Goal: Navigation & Orientation: Find specific page/section

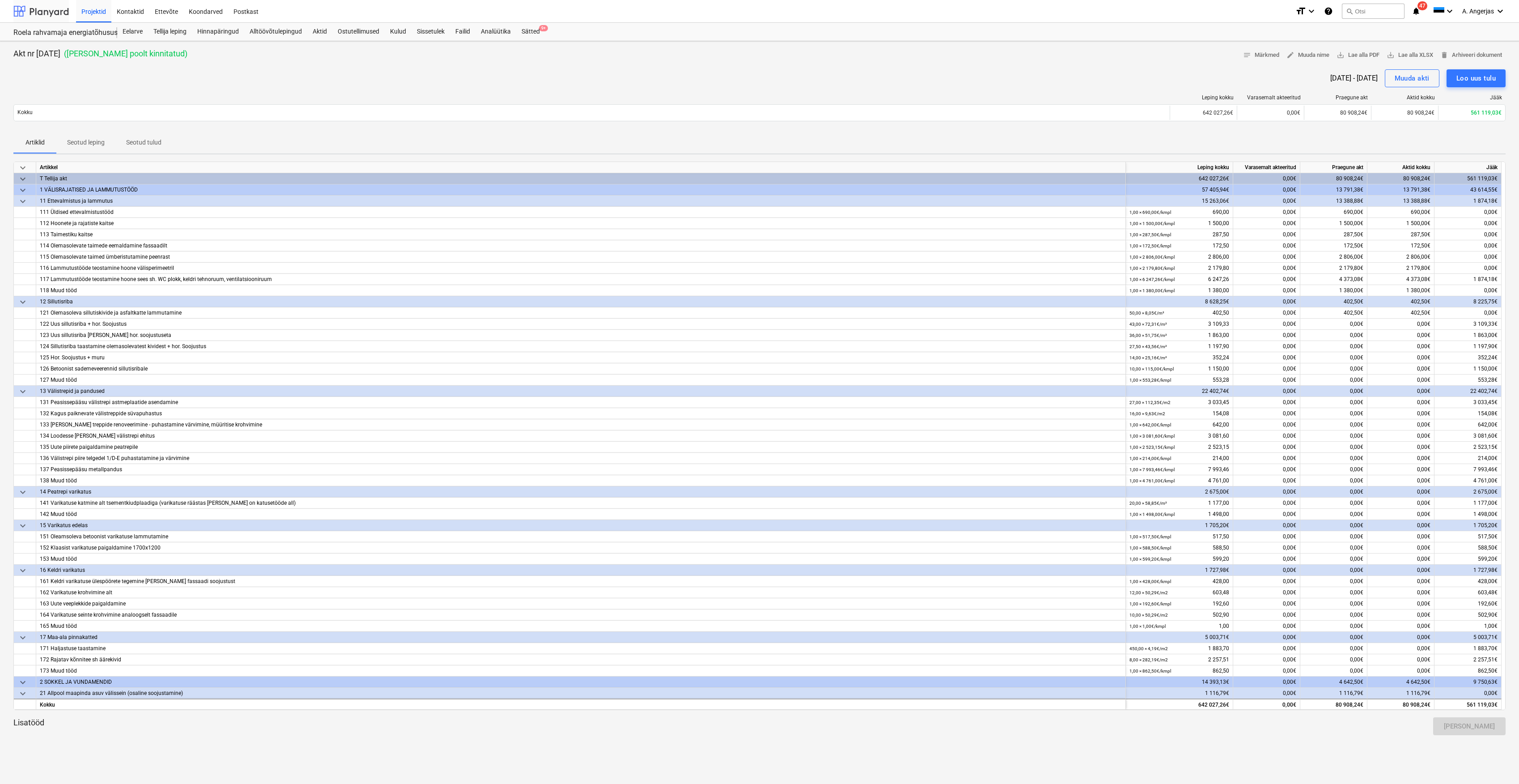
click at [35, 7] on div at bounding box center [41, 11] width 56 height 22
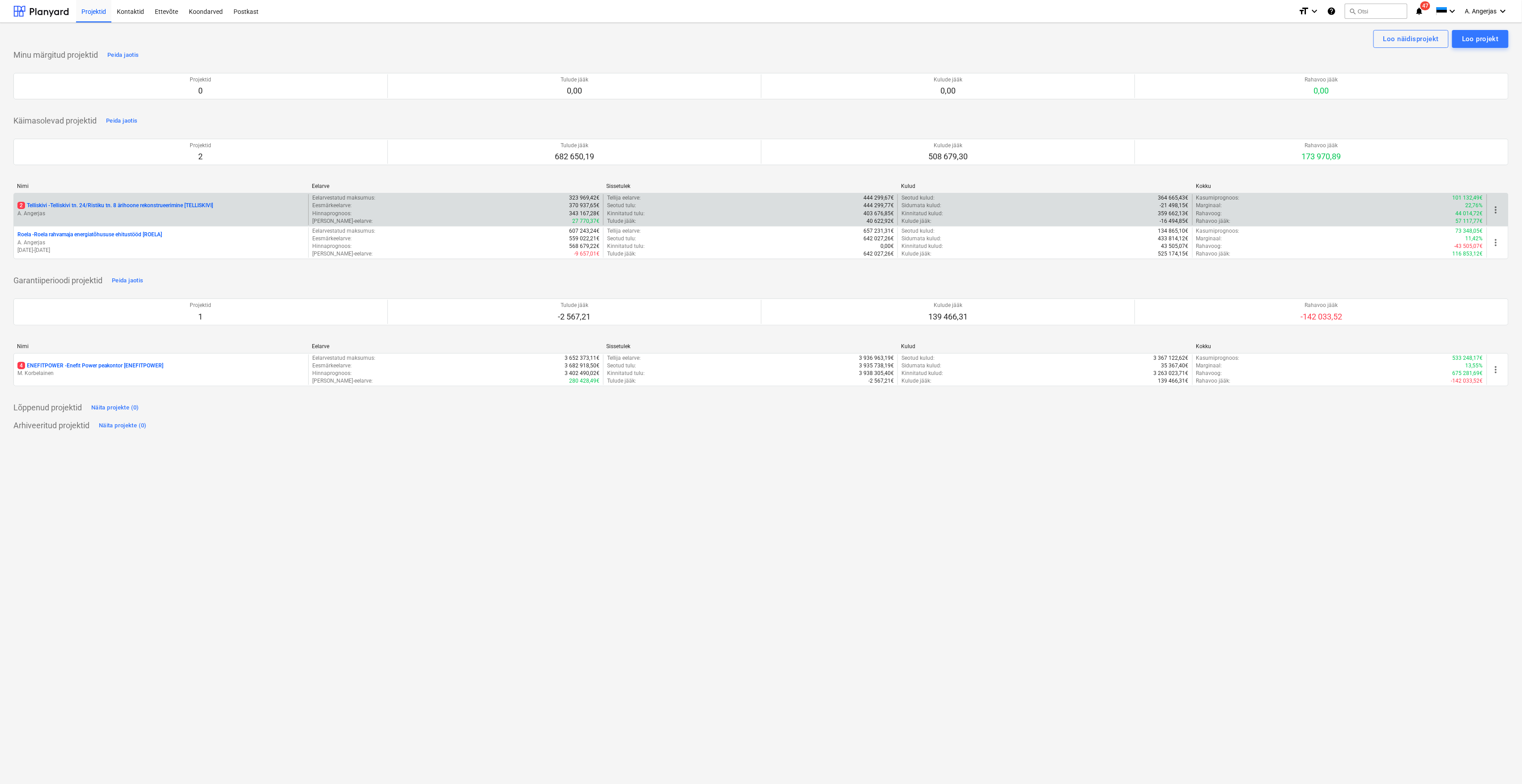
click at [68, 199] on div "2 Telliskivi - Telliskivi tn. 24/Ristiku tn. 8 ärihoone rekonstrueerimine [TELL…" at bounding box center [161, 210] width 294 height 31
click at [64, 201] on div "2 Telliskivi - Telliskivi tn. 24/Ristiku tn. 8 ärihoone rekonstrueerimine [TELL…" at bounding box center [161, 210] width 294 height 31
click at [58, 204] on p "2 Telliskivi - Telliskivi tn. 24/Ristiku tn. 8 ärihoone rekonstrueerimine [TELL…" at bounding box center [115, 205] width 196 height 8
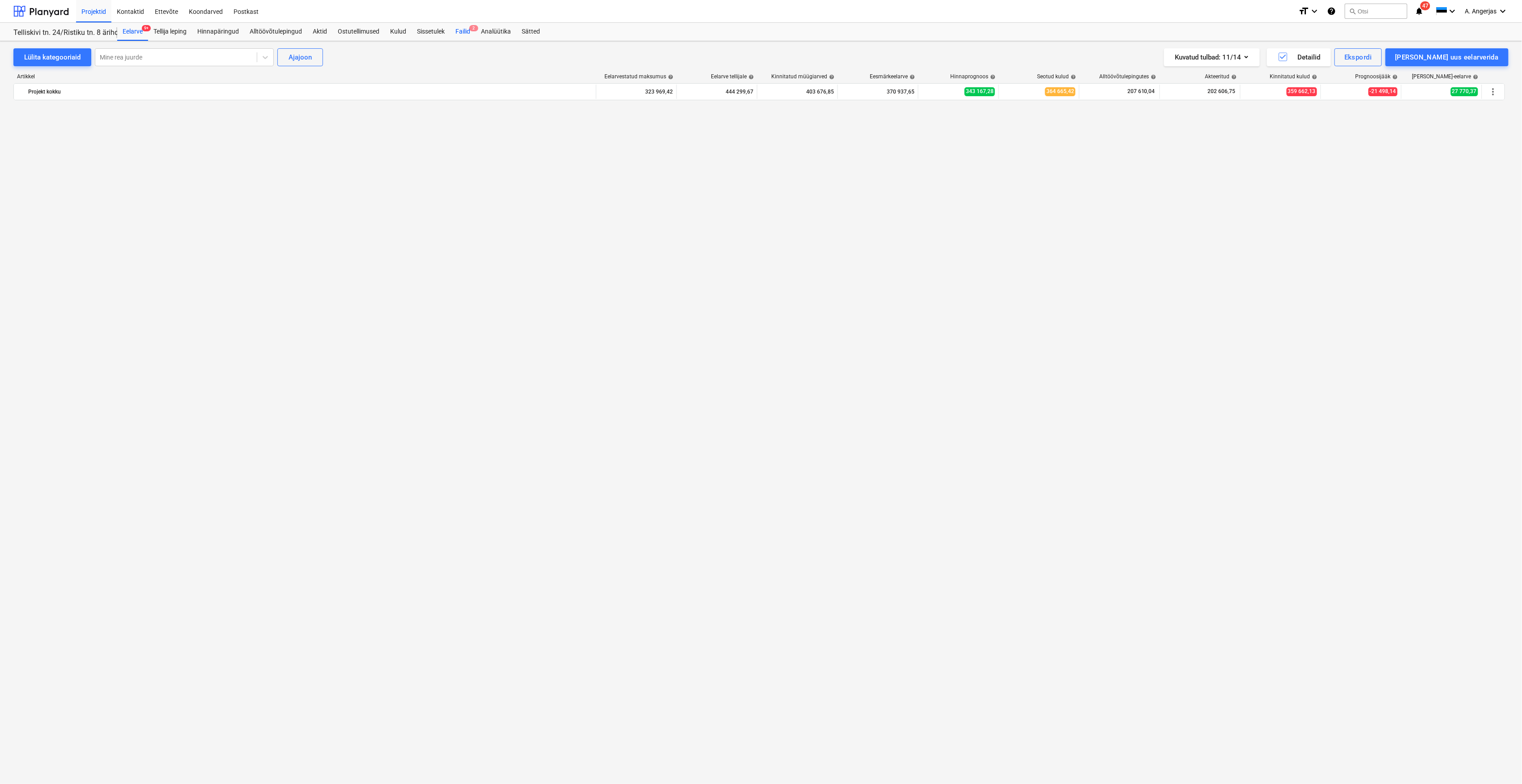
click at [465, 30] on div "Failid 2" at bounding box center [463, 32] width 25 height 18
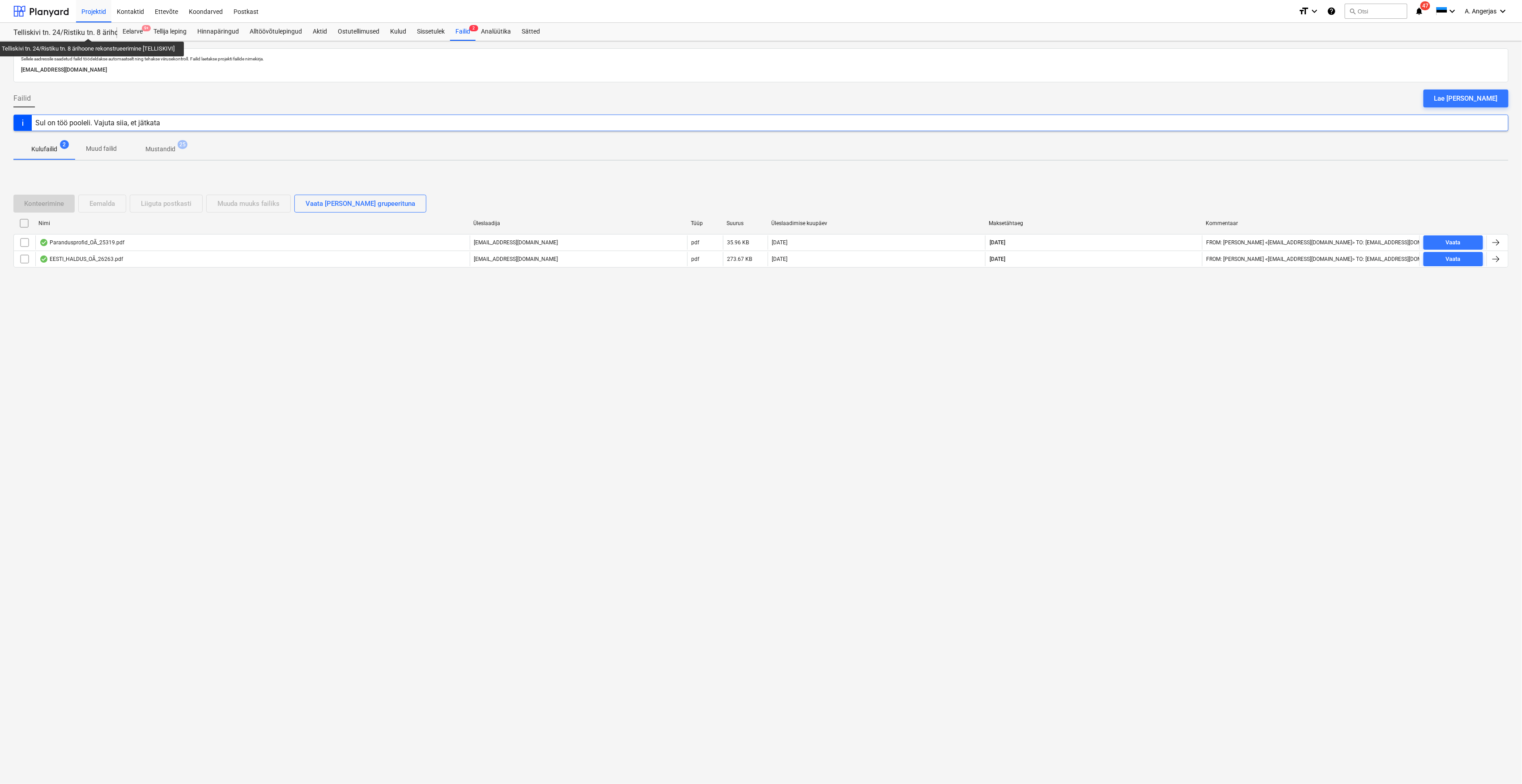
click at [90, 30] on div "Telliskivi tn. 24/Ristiku tn. 8 ärihoone rekonstrueerimine [TELLISKIVI]" at bounding box center [60, 33] width 93 height 9
click at [58, 3] on div at bounding box center [41, 11] width 56 height 22
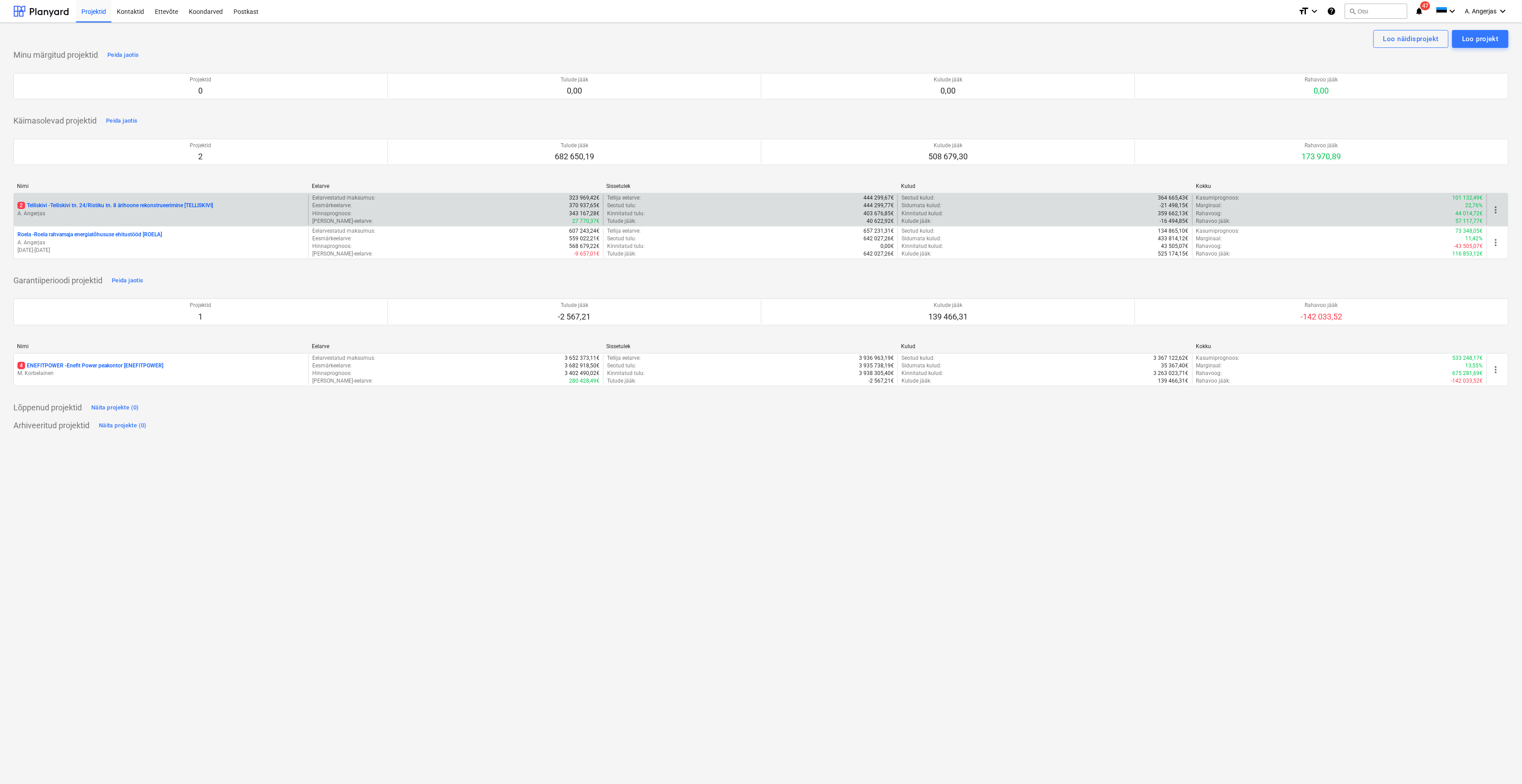
click at [170, 205] on p "2 Telliskivi - Telliskivi tn. 24/Ristiku tn. 8 ärihoone rekonstrueerimine [TELL…" at bounding box center [115, 205] width 196 height 8
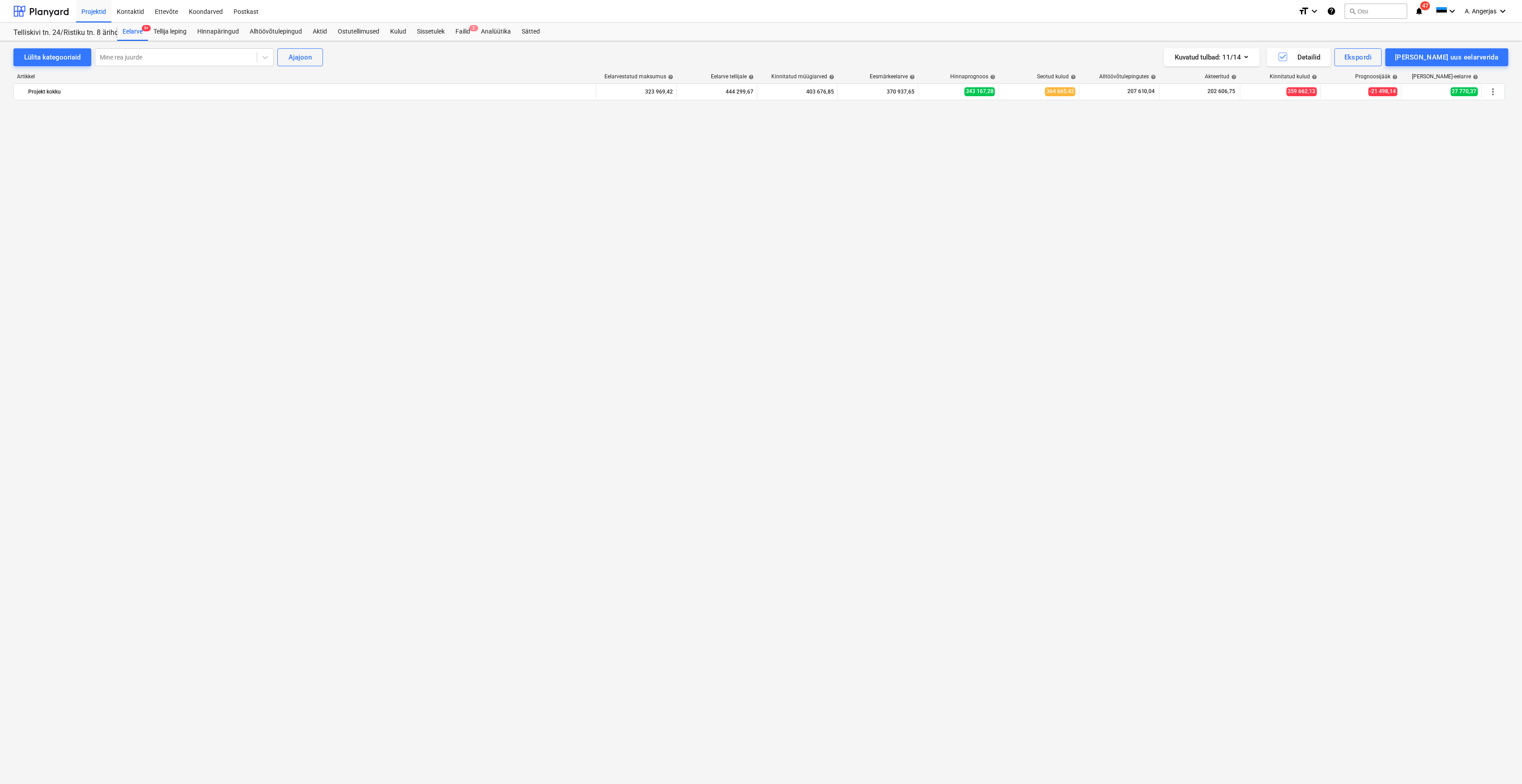
scroll to position [2422, 0]
